Goal: Task Accomplishment & Management: Complete application form

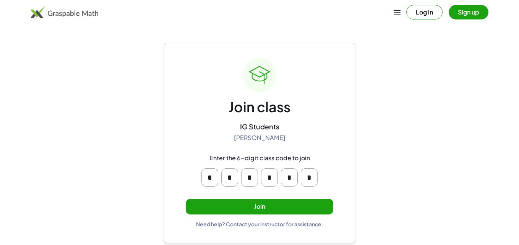
click at [202, 21] on div "Log in Sign up" at bounding box center [259, 12] width 519 height 24
drag, startPoint x: 222, startPoint y: 65, endPoint x: 264, endPoint y: 66, distance: 42.1
click at [264, 66] on div "Join class IG Students Barbara Wade Enter the 6-digit class code to join * * * …" at bounding box center [260, 142] width 148 height 169
drag, startPoint x: 246, startPoint y: 118, endPoint x: 334, endPoint y: 121, distance: 87.2
click at [334, 121] on div "Join class IG Students Barbara Wade Enter the 6-digit class code to join * * * …" at bounding box center [259, 143] width 191 height 201
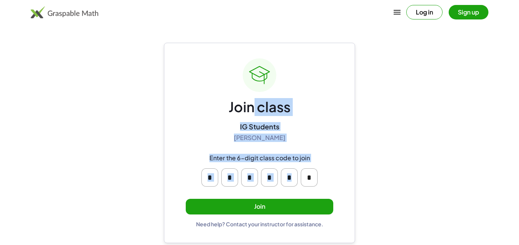
click at [276, 133] on div "IG Students Barbara Wade" at bounding box center [260, 132] width 52 height 20
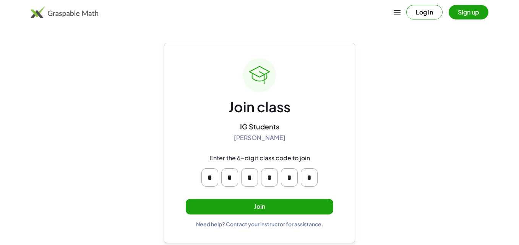
click at [211, 175] on input "*" at bounding box center [209, 178] width 17 height 18
click at [233, 173] on input "*" at bounding box center [229, 178] width 17 height 18
click at [251, 176] on input "*" at bounding box center [249, 178] width 17 height 18
click at [271, 179] on input "*" at bounding box center [269, 178] width 17 height 18
click at [292, 181] on input "*" at bounding box center [289, 178] width 17 height 18
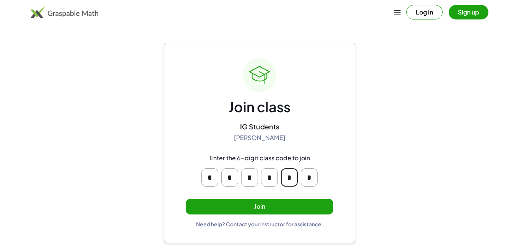
click at [306, 177] on input "*" at bounding box center [309, 178] width 17 height 18
type input "*"
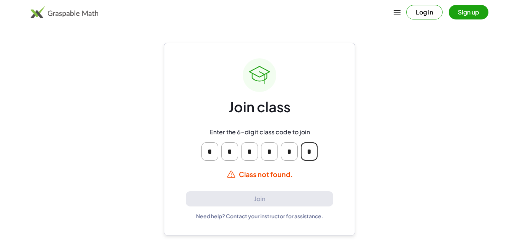
click at [233, 154] on input "*" at bounding box center [229, 152] width 17 height 18
type input "*"
click at [255, 152] on input "*" at bounding box center [249, 152] width 17 height 18
type input "*"
click at [275, 149] on input "*" at bounding box center [269, 152] width 17 height 18
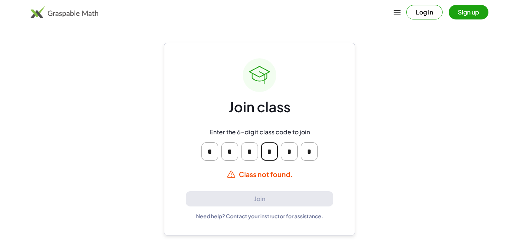
type input "*"
click at [290, 153] on input "*" at bounding box center [289, 152] width 17 height 18
type input "*"
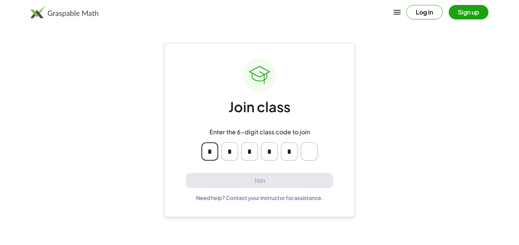
click at [315, 148] on input "Please enter OTP character 6" at bounding box center [309, 152] width 17 height 18
click at [284, 151] on input "*" at bounding box center [289, 152] width 17 height 18
click at [269, 151] on input "*" at bounding box center [269, 152] width 17 height 18
click at [254, 152] on input "*" at bounding box center [249, 152] width 17 height 18
click at [229, 152] on input "*" at bounding box center [229, 152] width 17 height 18
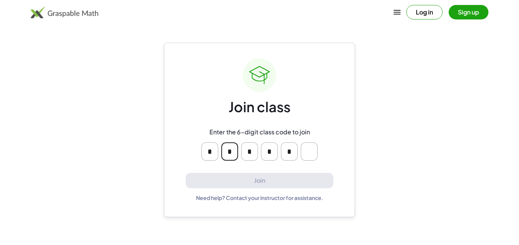
click at [206, 154] on input "*" at bounding box center [209, 152] width 17 height 18
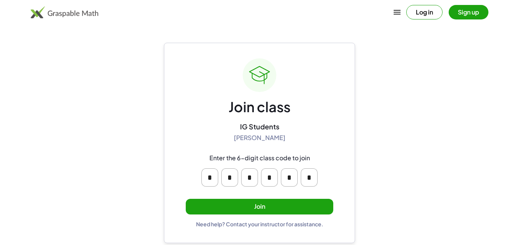
click at [240, 205] on button "Join" at bounding box center [260, 207] width 148 height 16
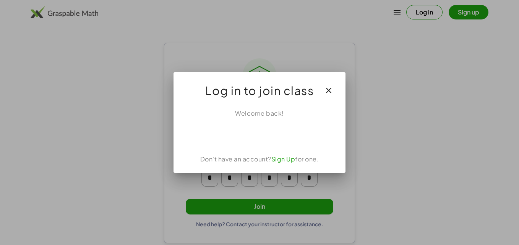
click at [284, 161] on link "Sign Up" at bounding box center [283, 159] width 24 height 8
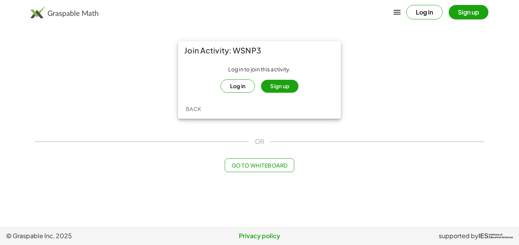
click at [287, 85] on button "Sign up" at bounding box center [279, 86] width 37 height 13
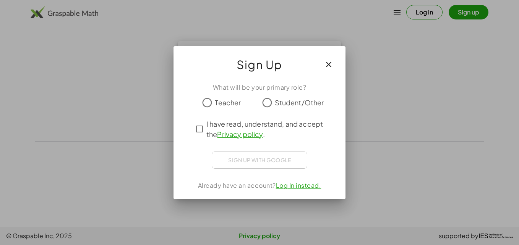
click at [334, 67] on button "button" at bounding box center [328, 64] width 18 height 18
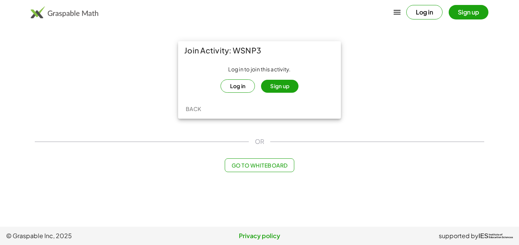
click at [477, 11] on button "Sign up" at bounding box center [469, 12] width 40 height 15
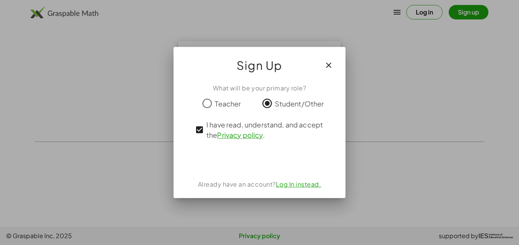
click at [317, 185] on link "Log In instead." at bounding box center [298, 184] width 45 height 8
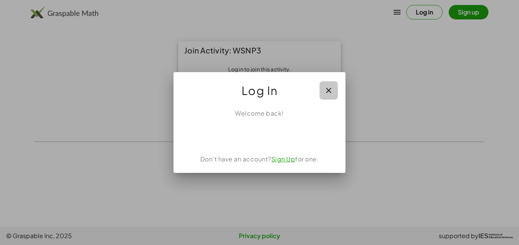
click at [335, 87] on button "button" at bounding box center [328, 90] width 18 height 18
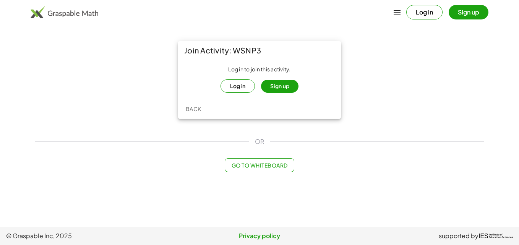
click at [287, 87] on button "Sign up" at bounding box center [279, 86] width 37 height 13
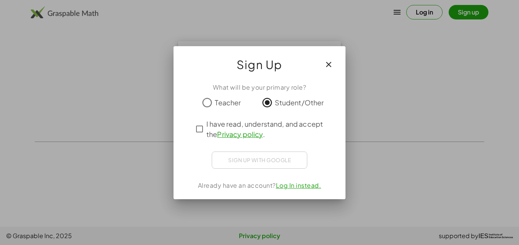
click at [332, 63] on icon "button" at bounding box center [328, 64] width 9 height 9
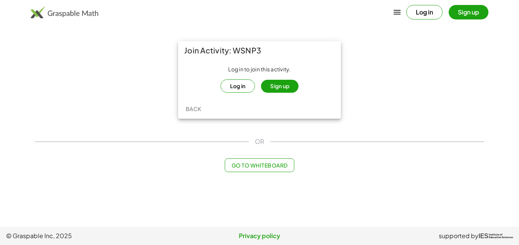
click at [98, 172] on div "Go to Whiteboard" at bounding box center [259, 166] width 449 height 14
click at [127, 153] on div "Join Activity: WSNP3 Log in to join this activity. Log in Sign up Back OR Go to…" at bounding box center [259, 107] width 459 height 140
